Goal: Find specific page/section: Find specific page/section

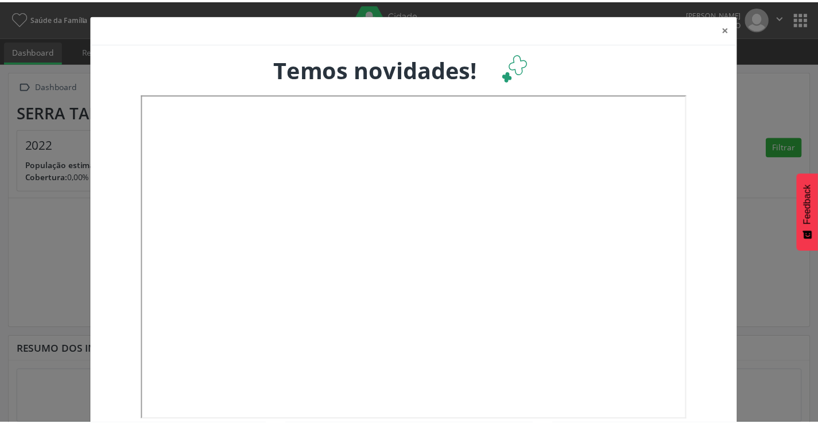
scroll to position [22, 0]
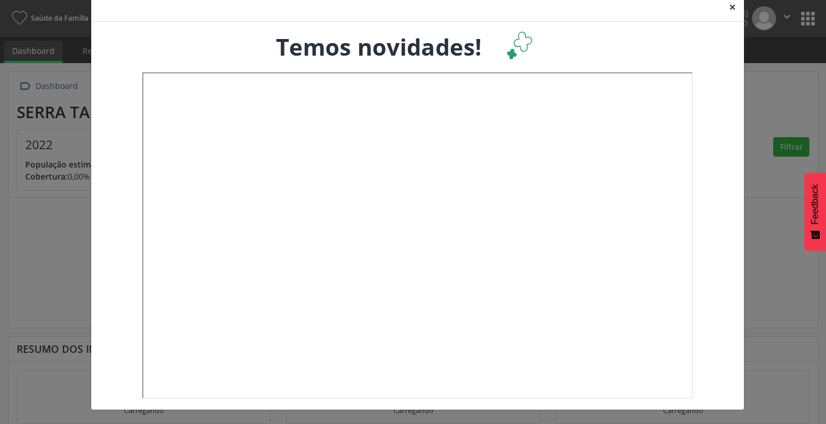
click at [725, 2] on button "×" at bounding box center [732, 7] width 23 height 28
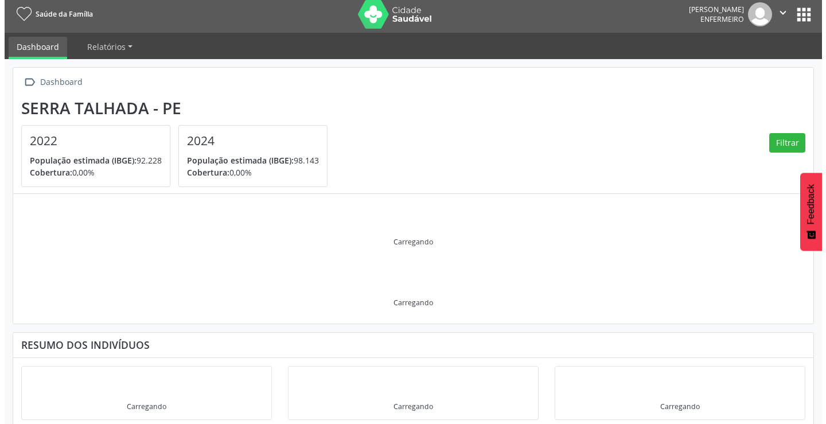
scroll to position [0, 0]
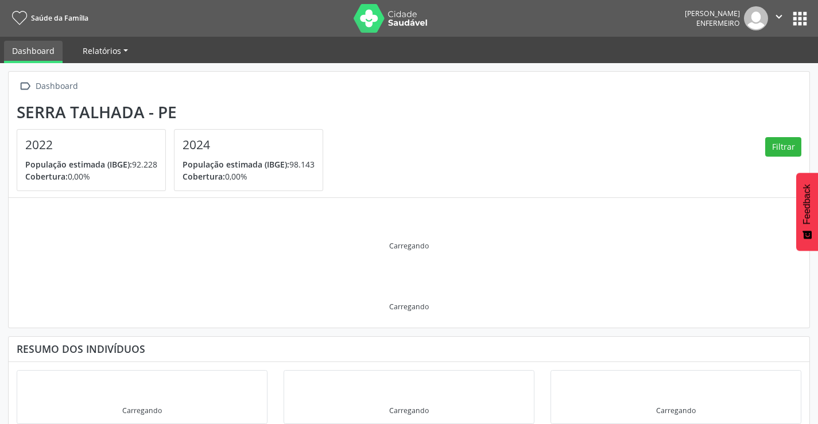
click at [120, 51] on link "Relatórios" at bounding box center [105, 51] width 61 height 20
click at [123, 72] on link "Desfechos da visita" at bounding box center [124, 78] width 98 height 20
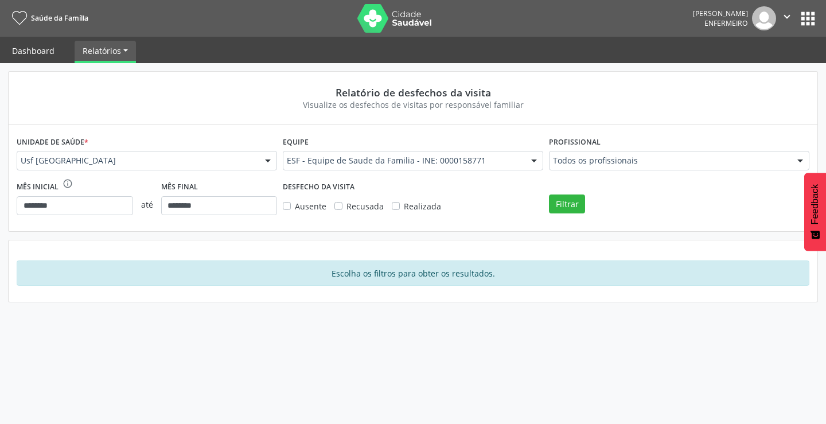
click at [44, 55] on link "Dashboard" at bounding box center [33, 51] width 59 height 20
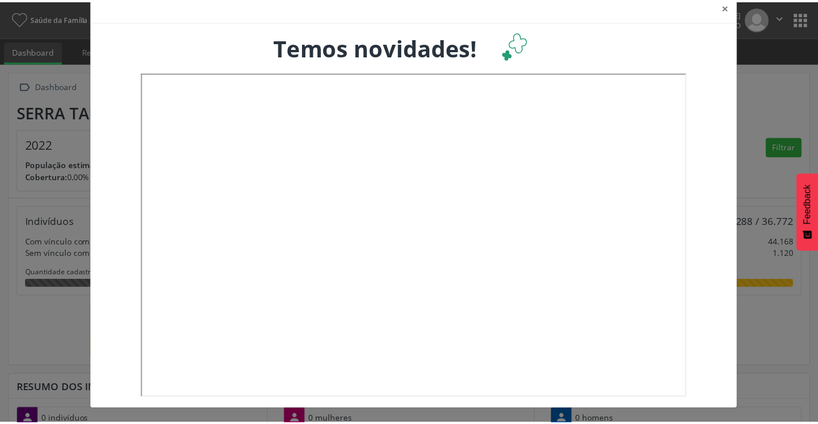
scroll to position [133, 270]
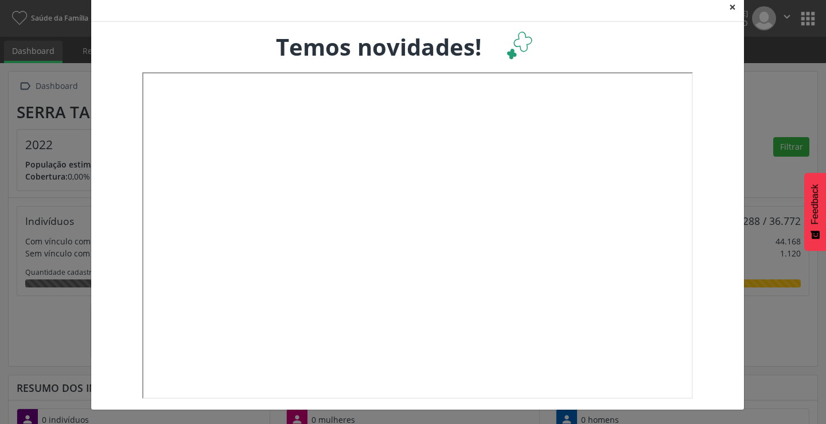
click at [729, 6] on button "×" at bounding box center [732, 7] width 23 height 28
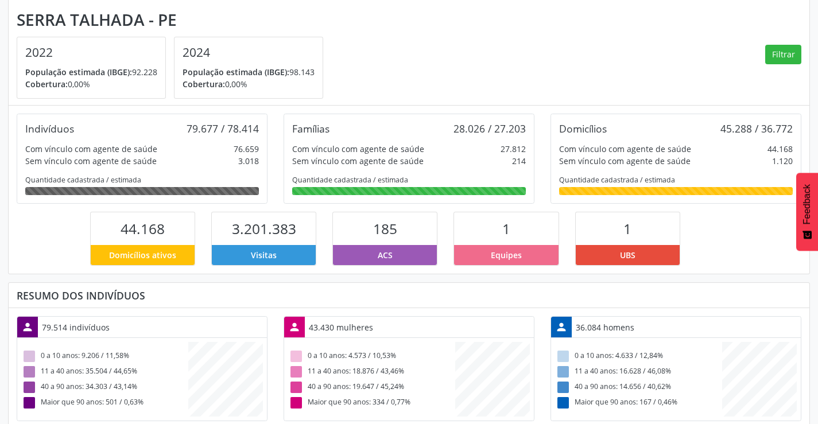
scroll to position [0, 0]
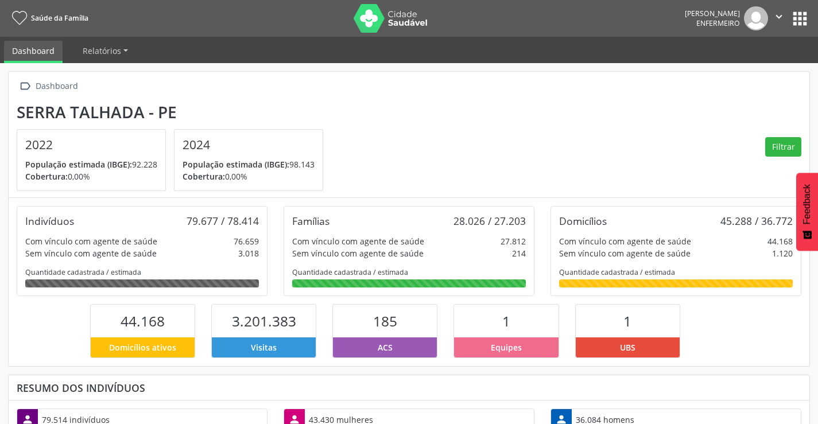
click at [775, 19] on icon "" at bounding box center [778, 16] width 13 height 13
click at [733, 72] on link "Sair" at bounding box center [749, 70] width 79 height 16
